Goal: Transaction & Acquisition: Download file/media

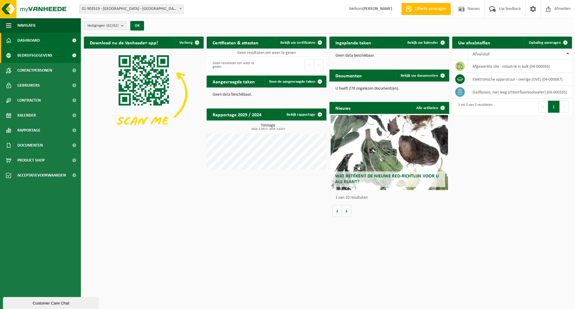
click at [74, 54] on span at bounding box center [73, 55] width 13 height 15
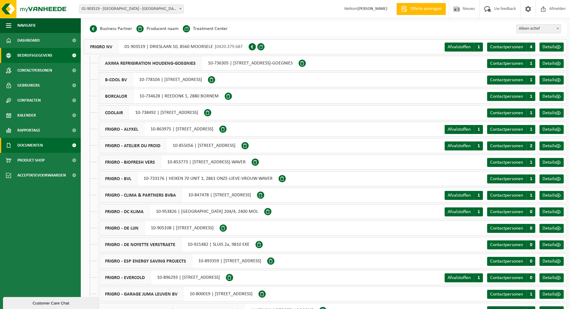
click at [72, 145] on span at bounding box center [73, 145] width 13 height 15
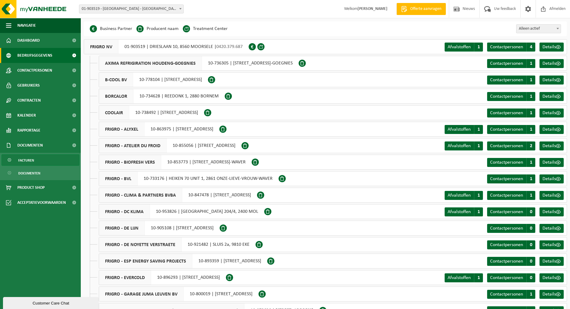
click at [33, 161] on span "Facturen" at bounding box center [26, 159] width 16 height 11
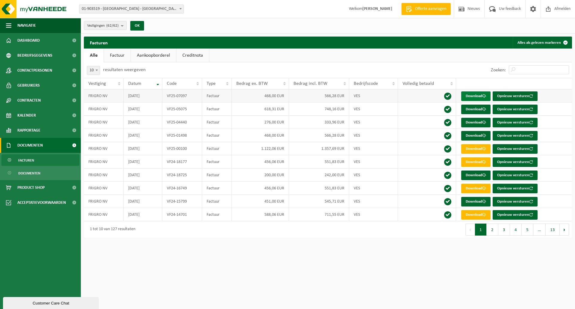
click at [471, 95] on link "Download" at bounding box center [475, 96] width 29 height 10
click at [470, 109] on link "Download" at bounding box center [475, 109] width 29 height 10
click at [475, 122] on link "Download" at bounding box center [475, 123] width 29 height 10
click at [471, 94] on link "Download" at bounding box center [475, 96] width 29 height 10
